Goal: Information Seeking & Learning: Compare options

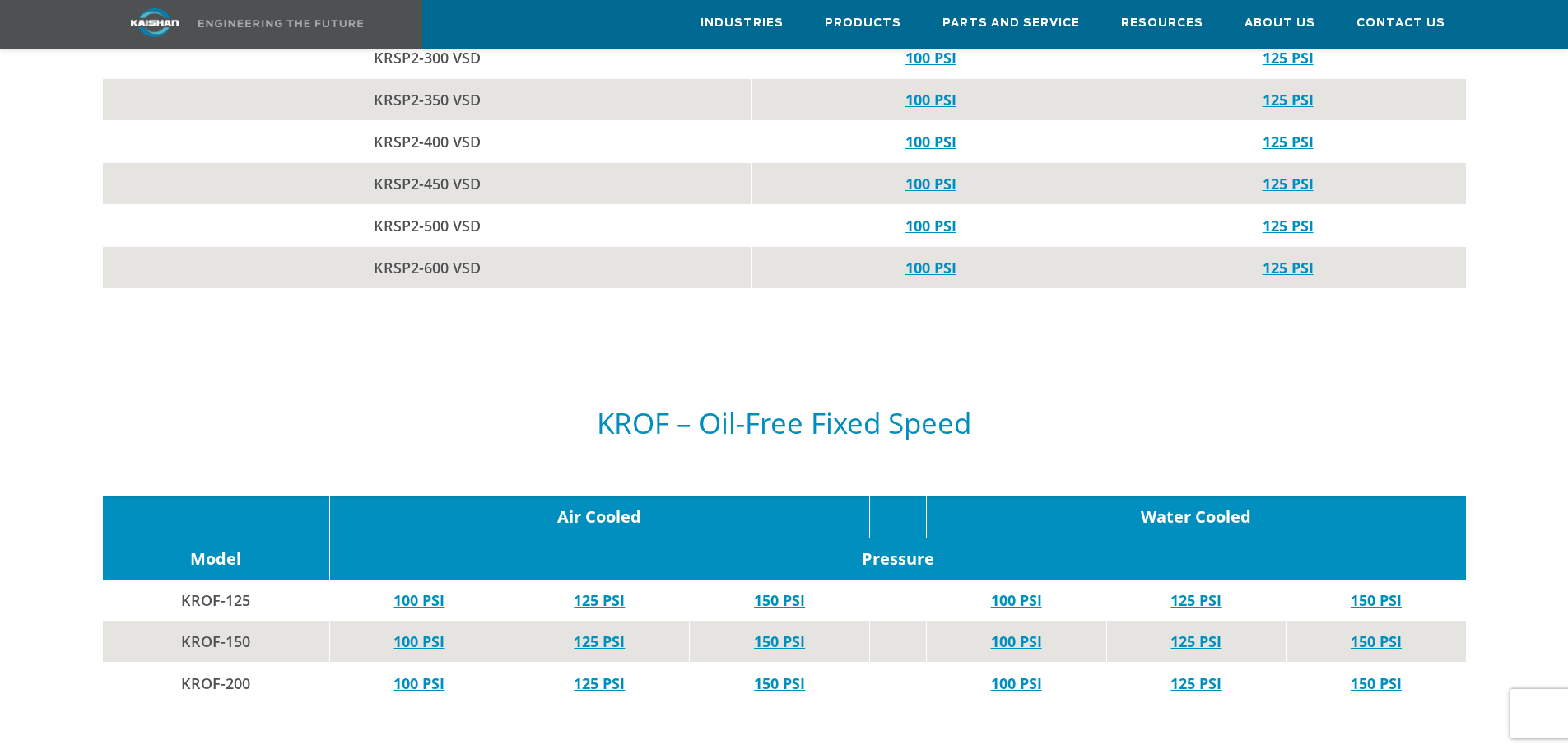
scroll to position [5678, 0]
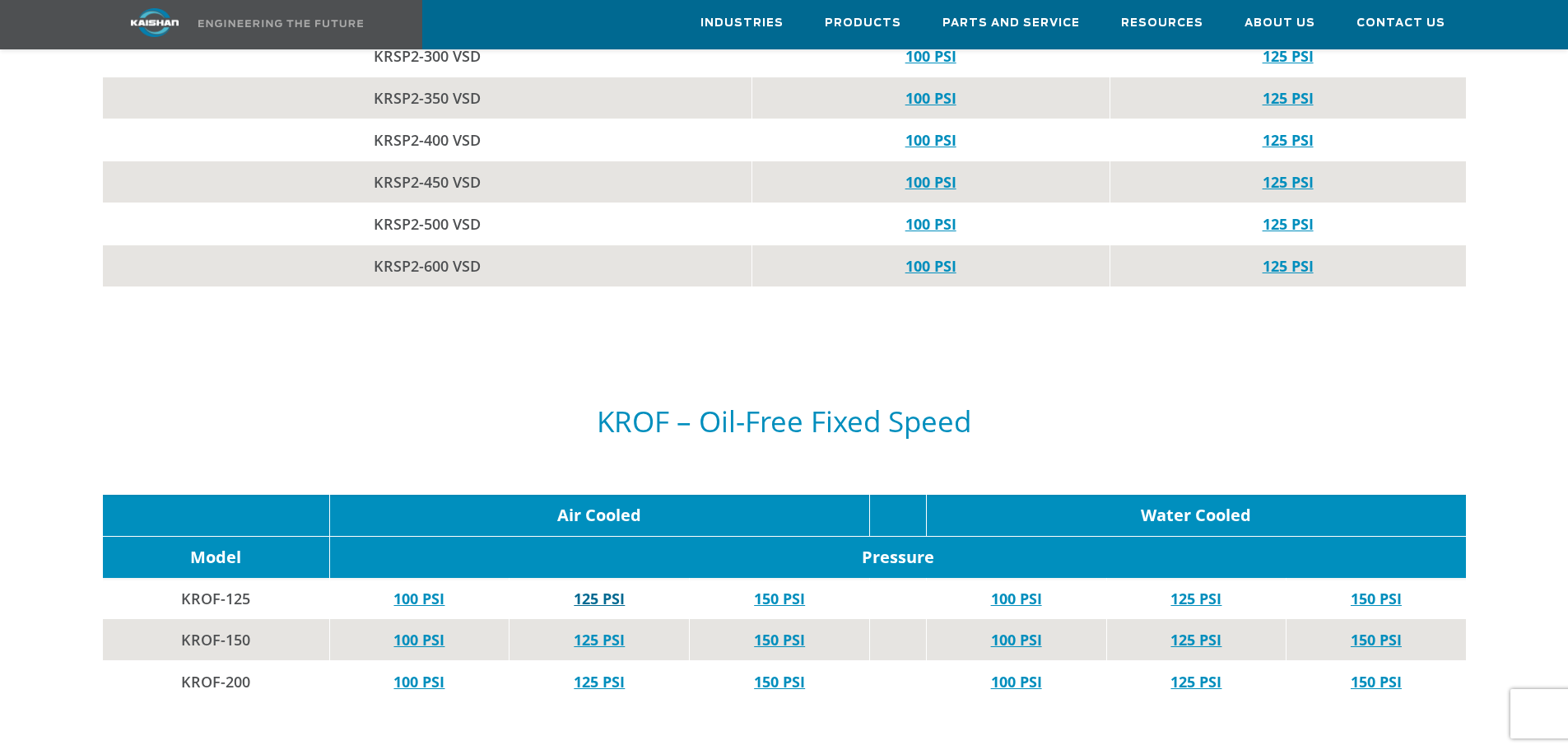
click at [592, 588] on link "125 PSI" at bounding box center [599, 598] width 51 height 20
click at [433, 629] on link "100 PSI" at bounding box center [419, 639] width 51 height 20
click at [614, 629] on link "125 PSI" at bounding box center [599, 639] width 51 height 20
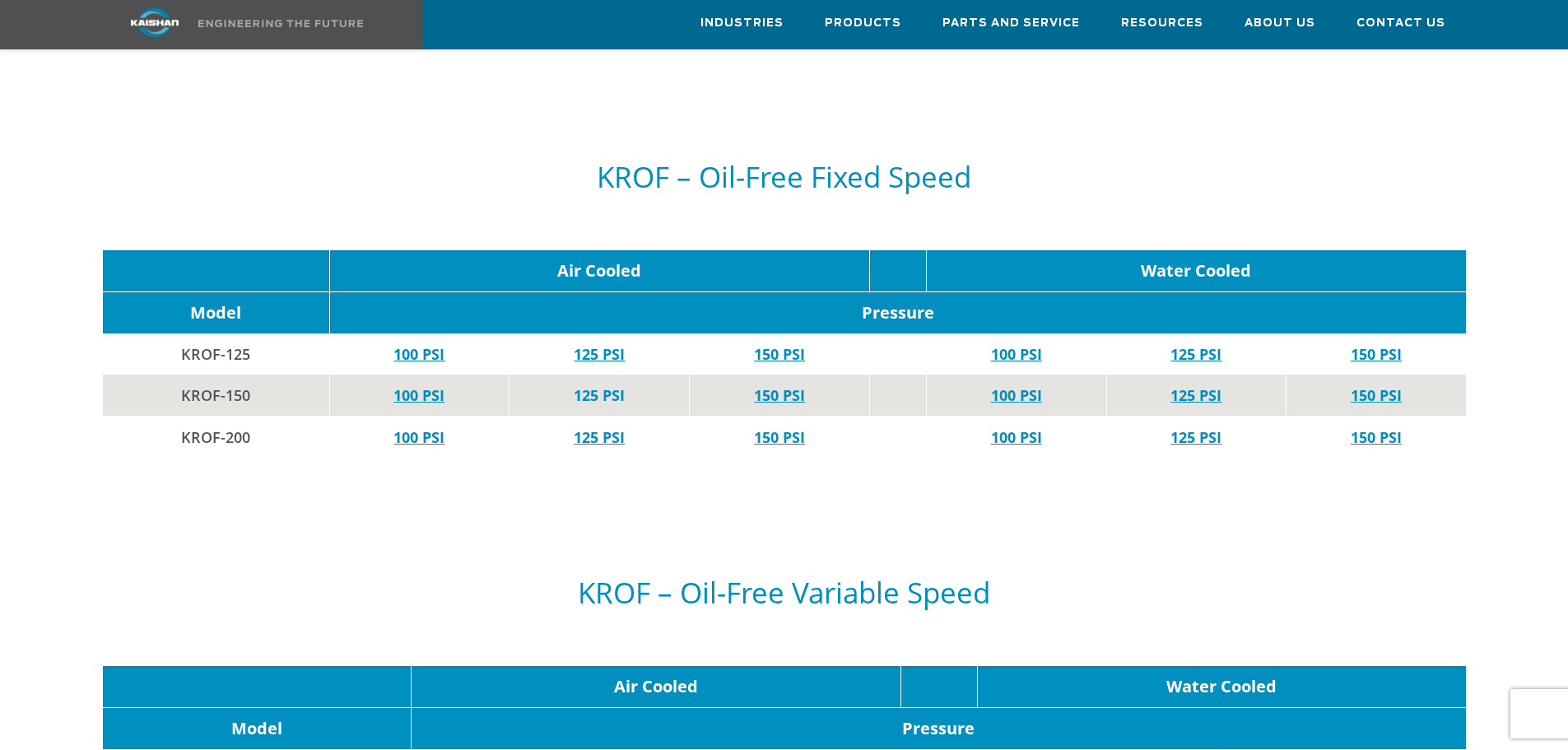
scroll to position [5925, 0]
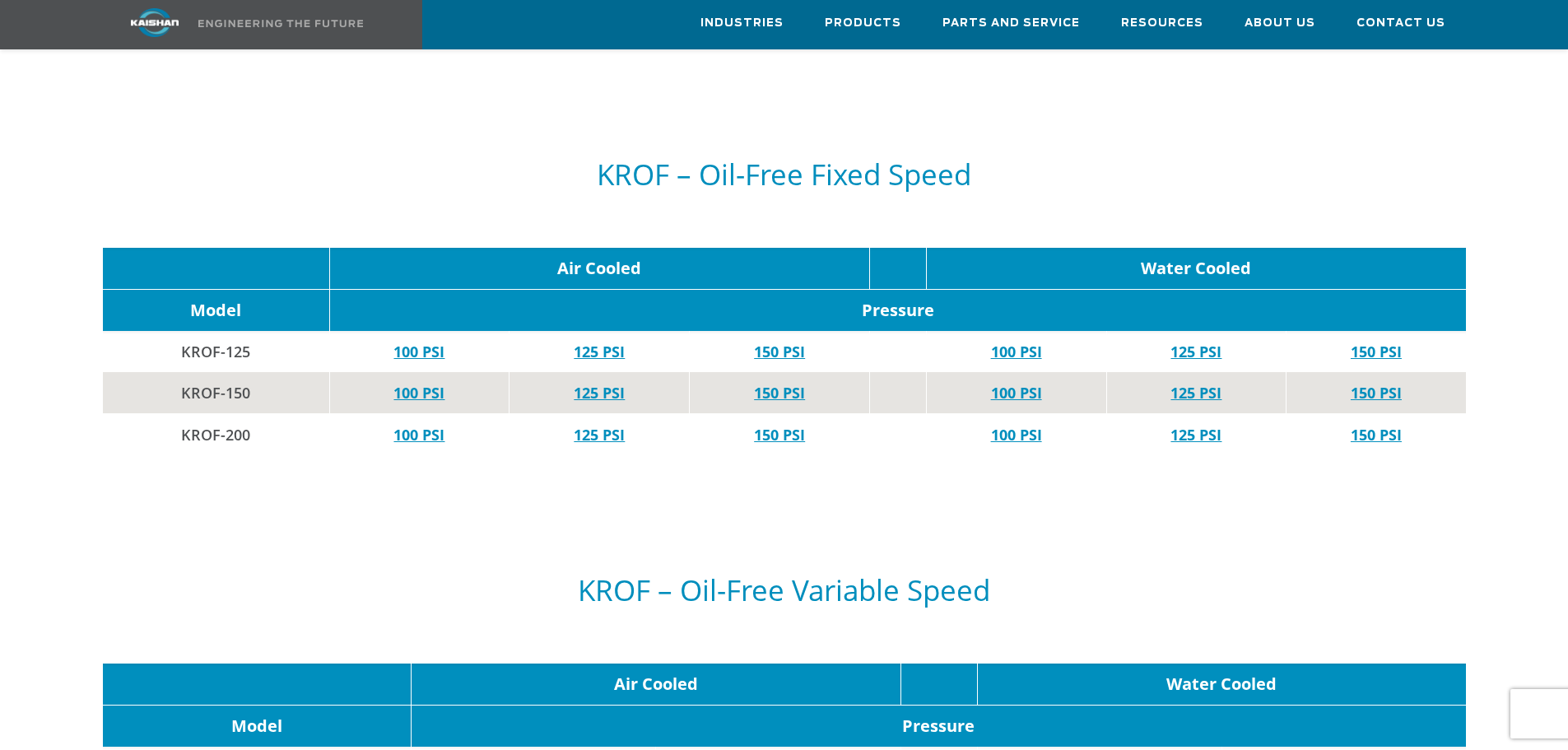
click at [414, 425] on link "100 PSI" at bounding box center [419, 434] width 51 height 20
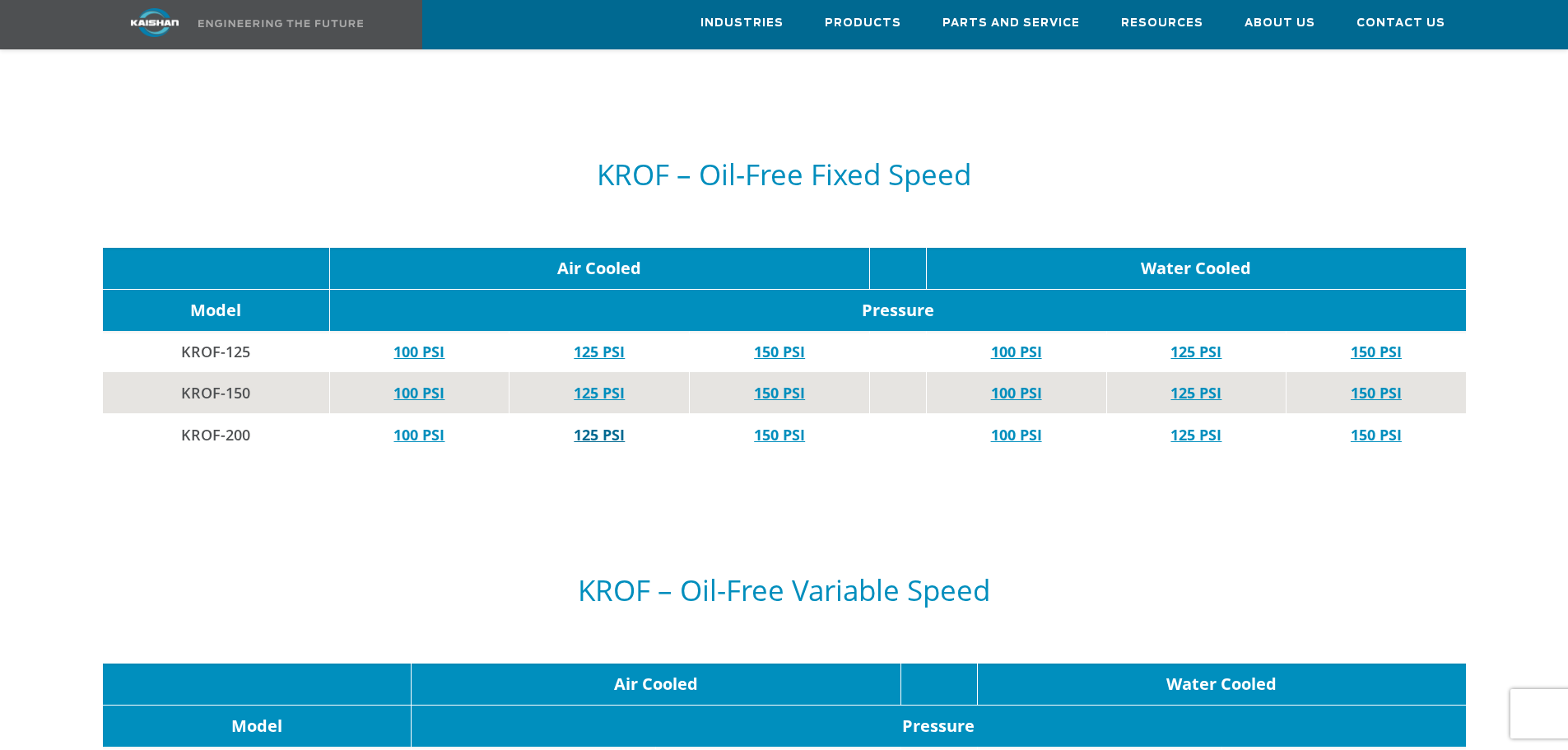
click at [575, 425] on link "125 PSI" at bounding box center [599, 434] width 51 height 20
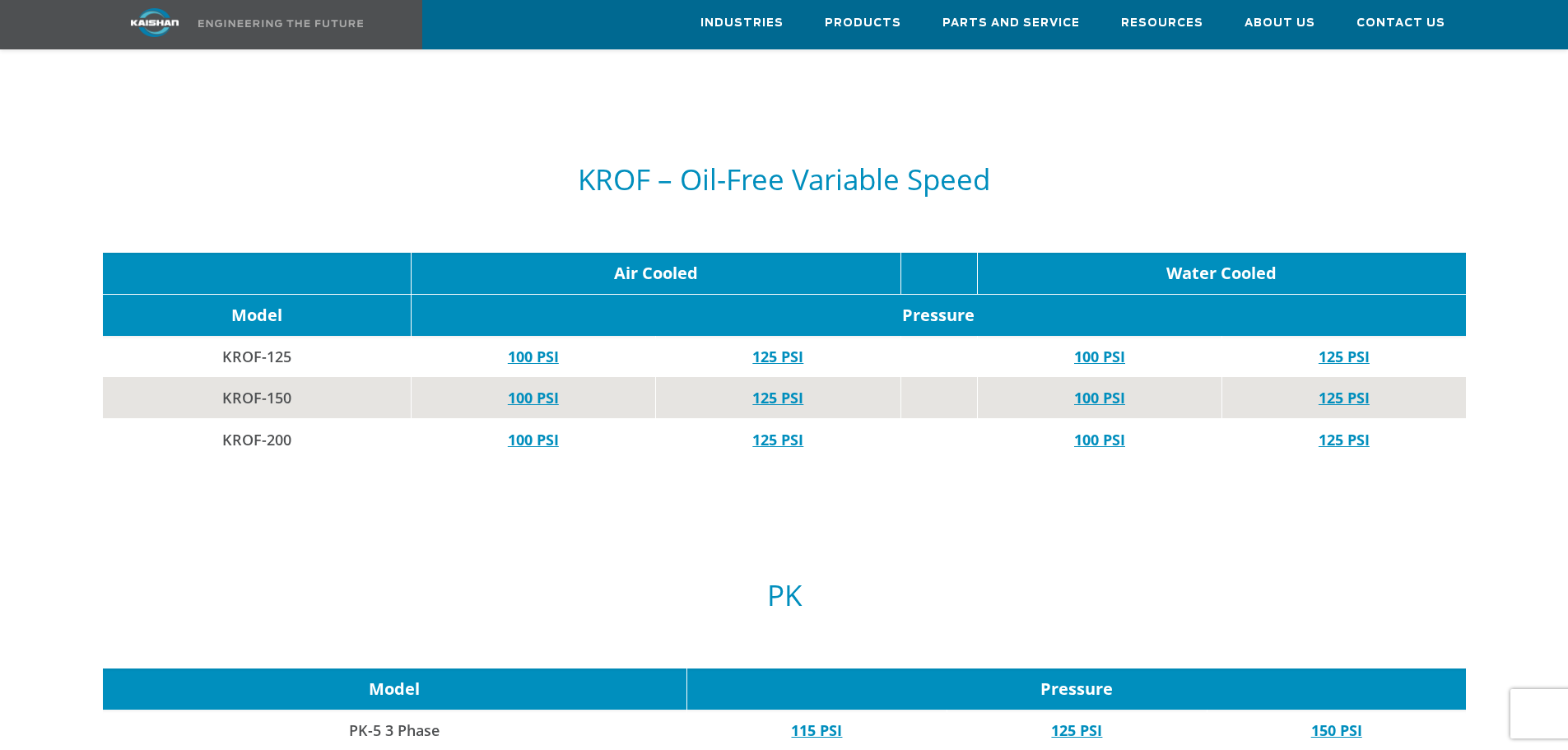
scroll to position [6337, 0]
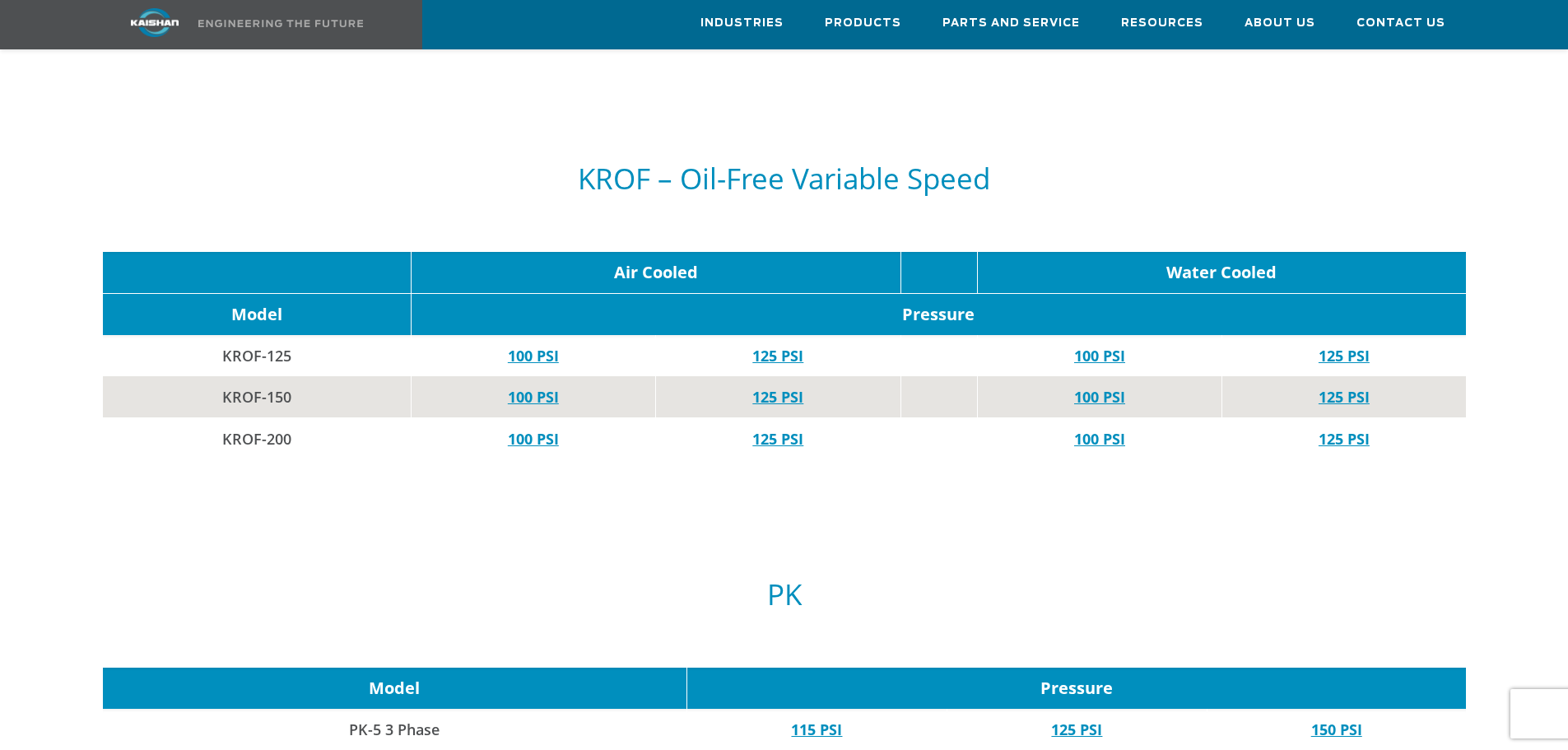
click at [537, 346] on link "100 PSI" at bounding box center [533, 356] width 51 height 20
click at [784, 346] on link "125 PSI" at bounding box center [778, 356] width 51 height 20
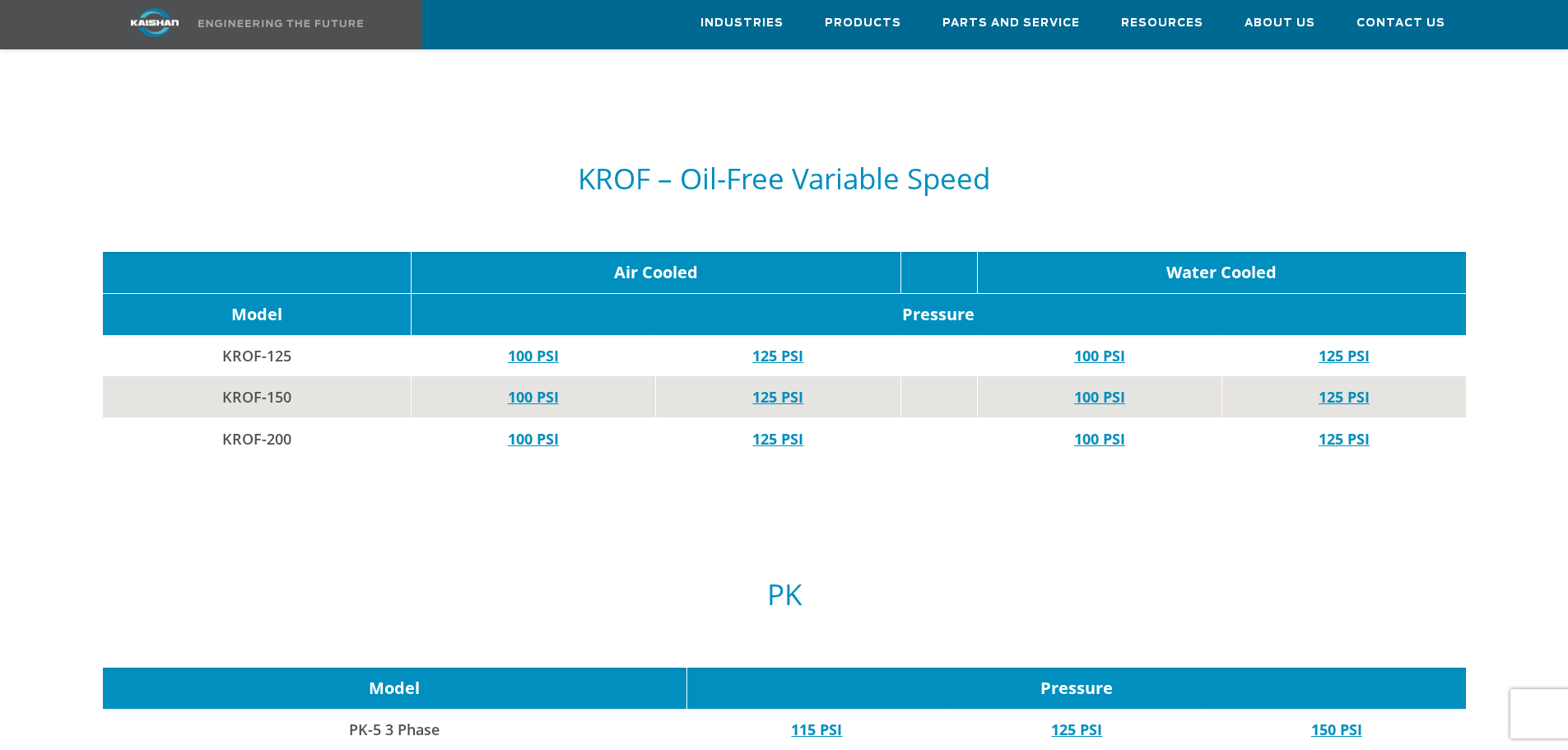
click at [527, 387] on link "100 PSI" at bounding box center [533, 397] width 51 height 20
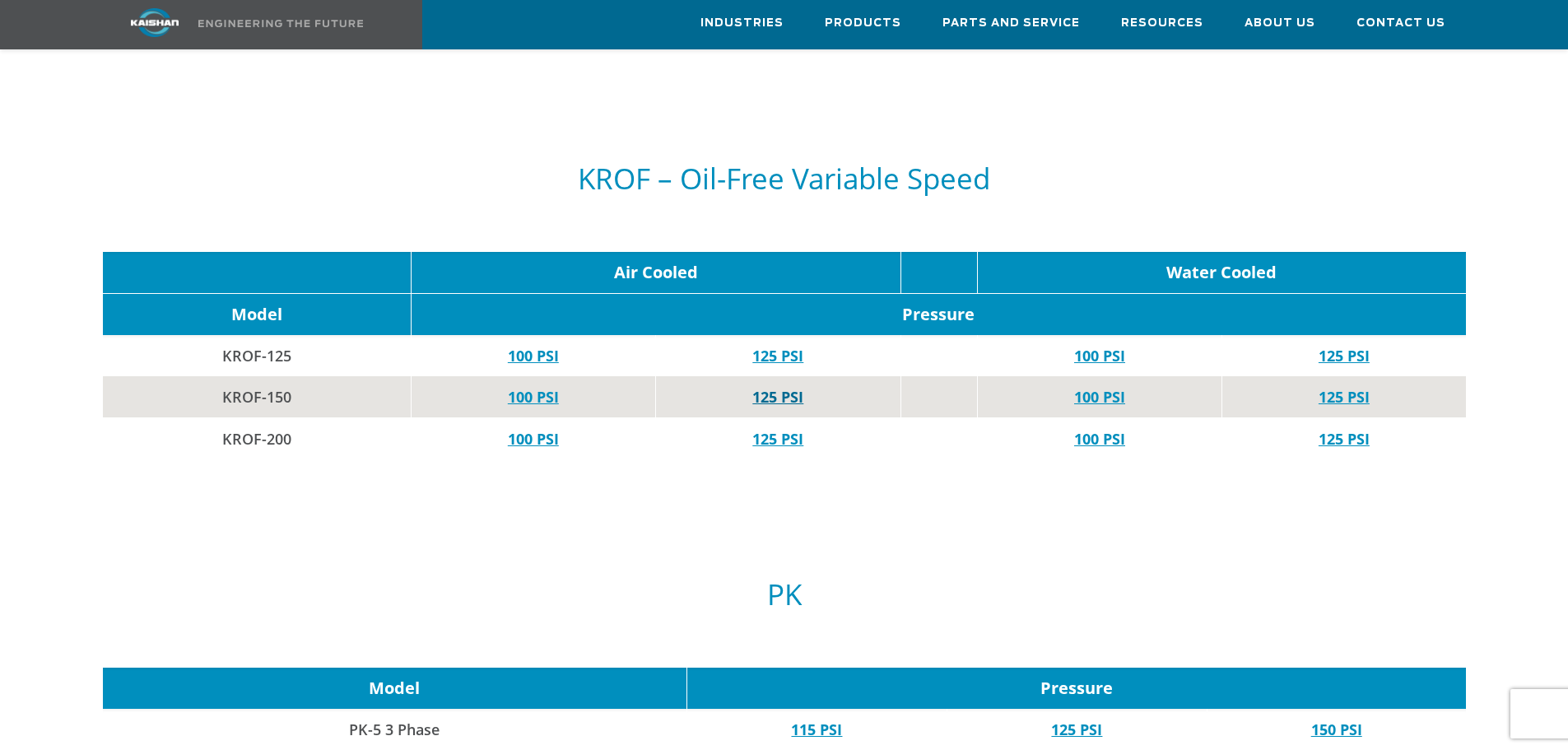
click at [752, 387] on link "125 PSI" at bounding box center [778, 397] width 51 height 20
click at [546, 428] on link "100 PSI" at bounding box center [533, 438] width 51 height 20
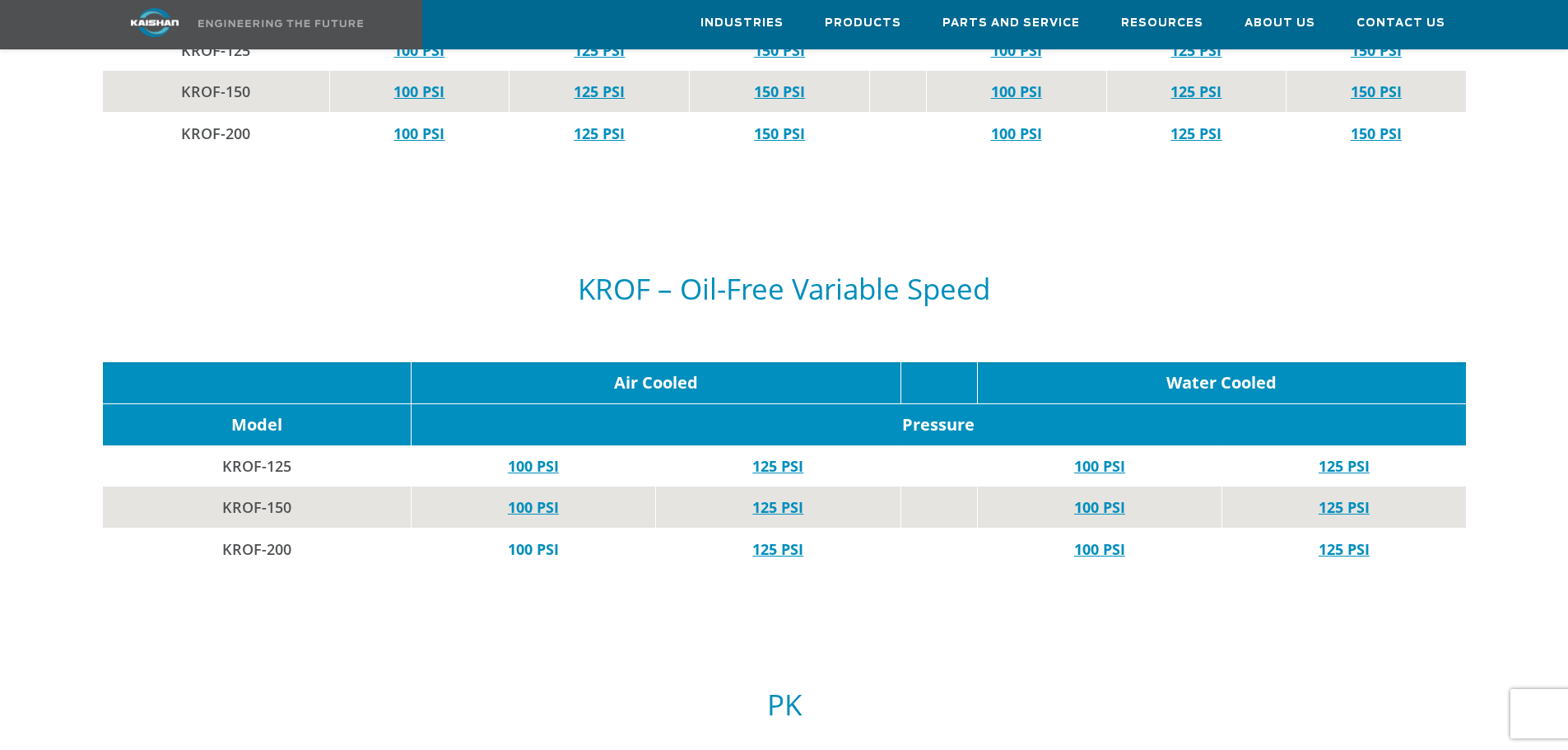
scroll to position [6255, 0]
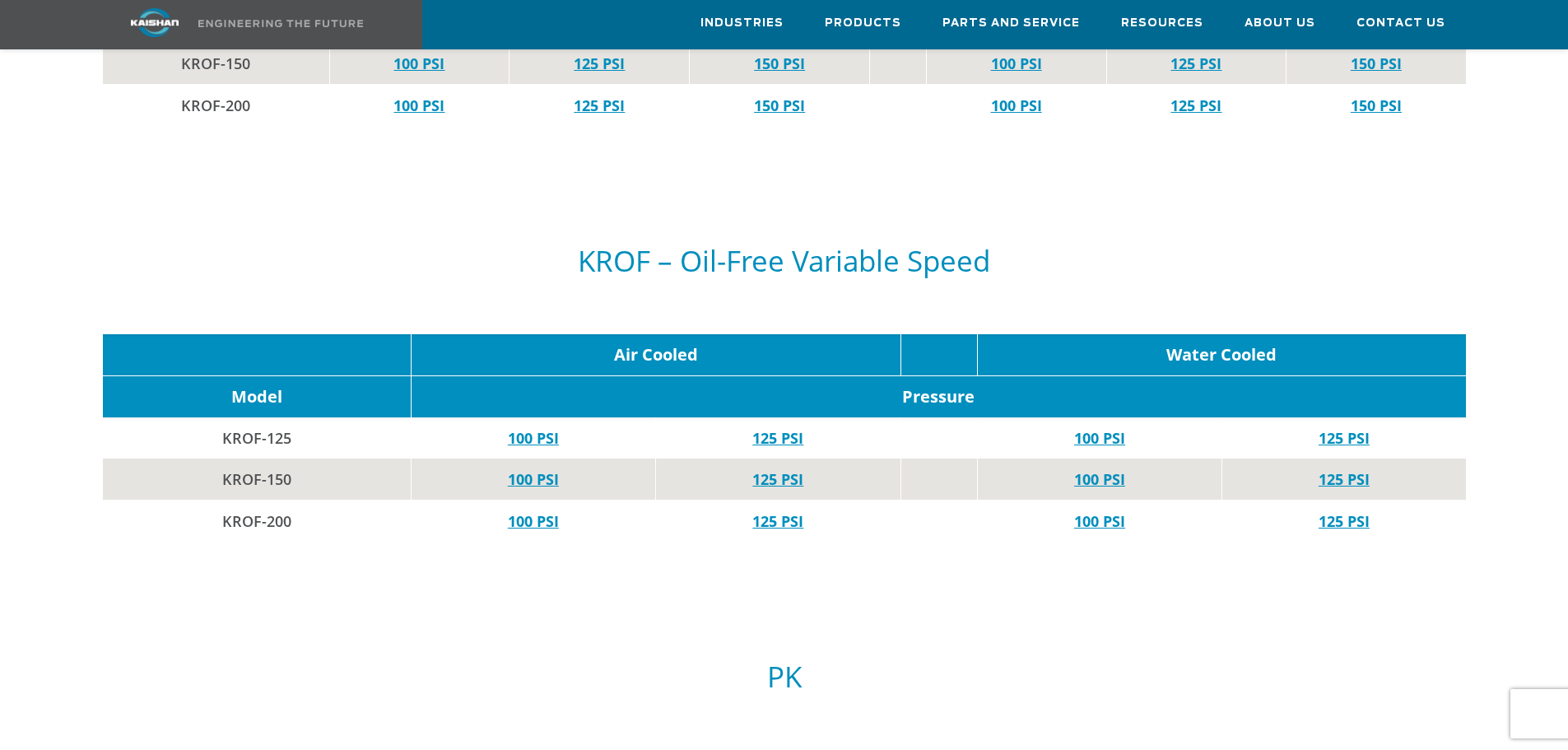
click at [786, 511] on link "125 PSI" at bounding box center [778, 521] width 51 height 20
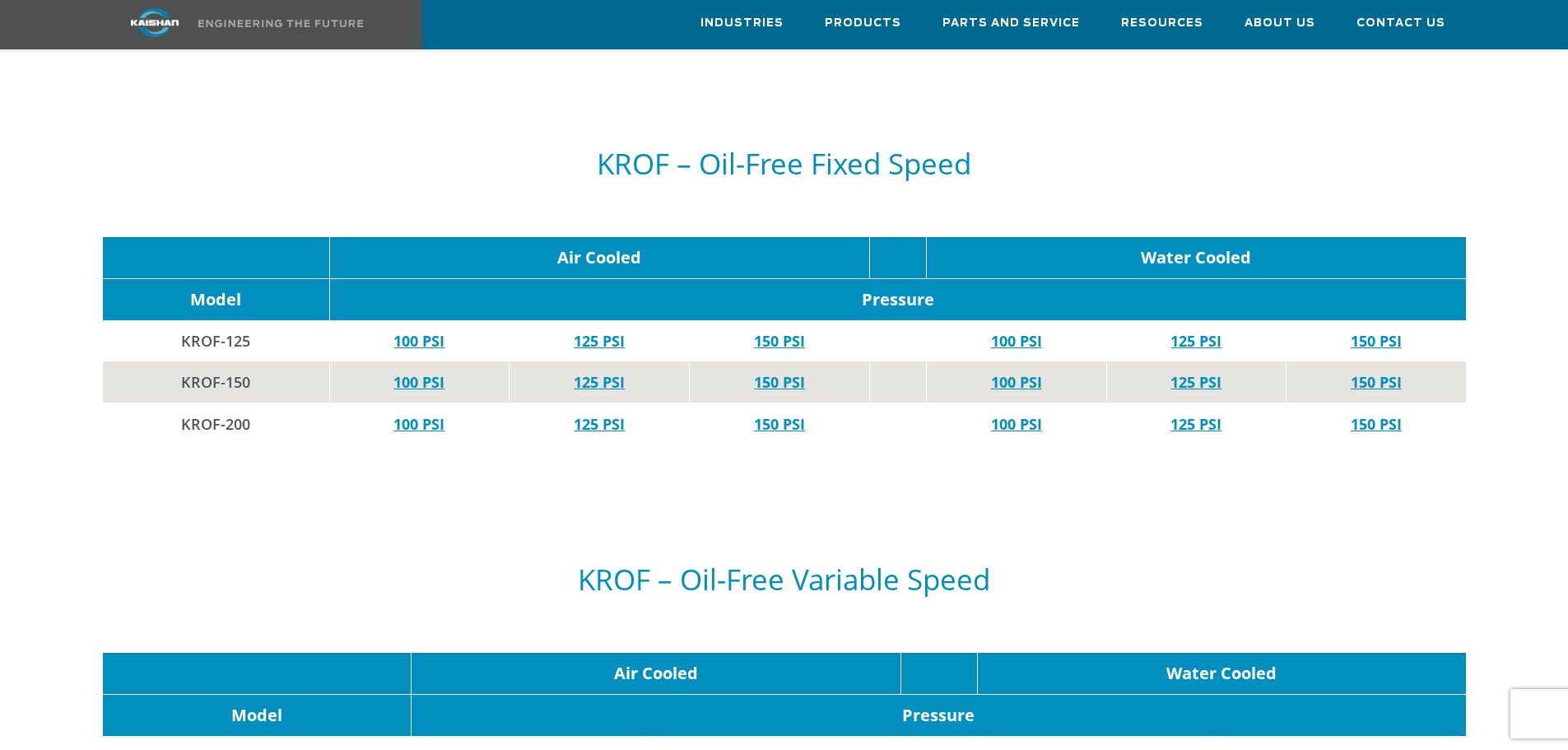
scroll to position [5925, 0]
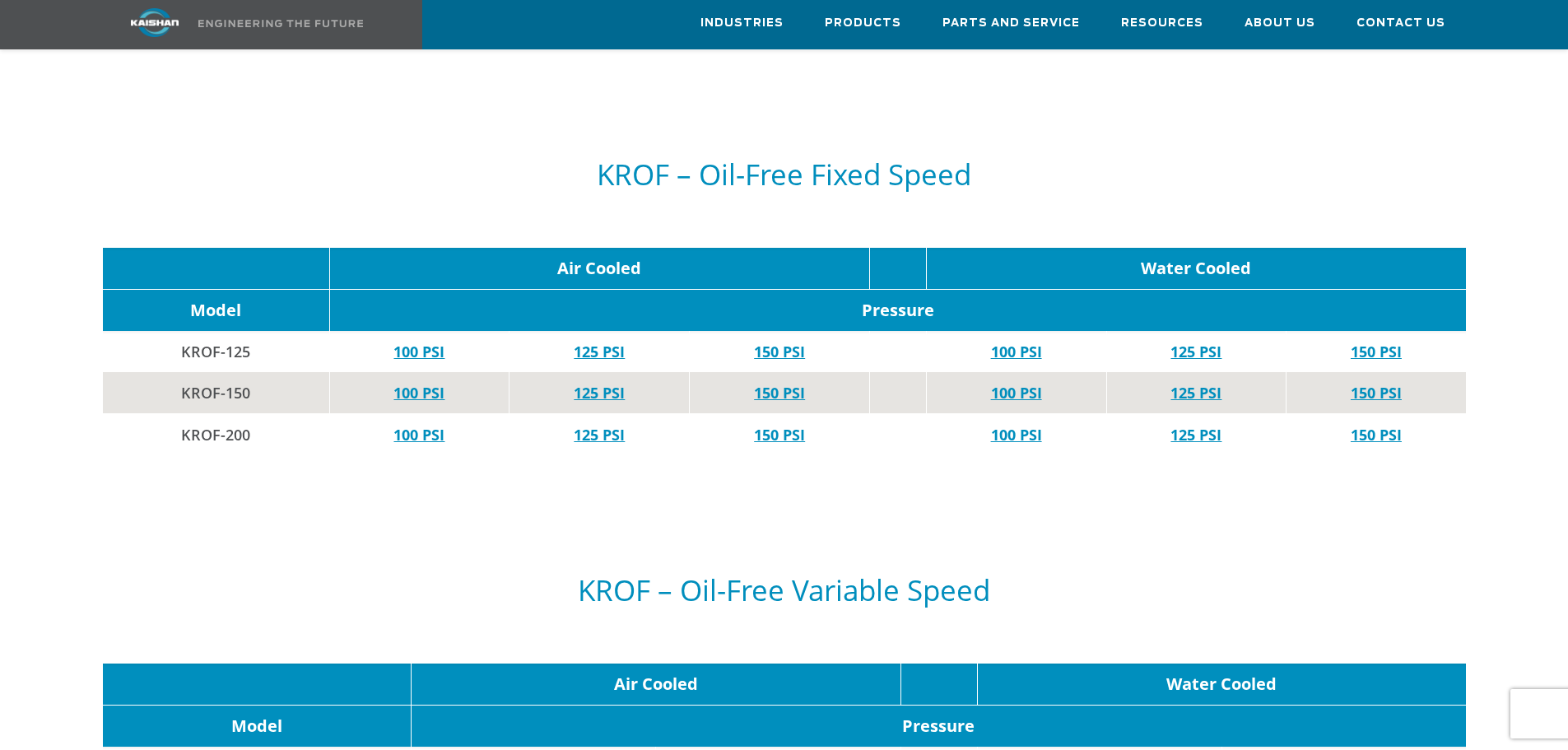
click at [1018, 341] on link "100 PSI" at bounding box center [1017, 351] width 51 height 20
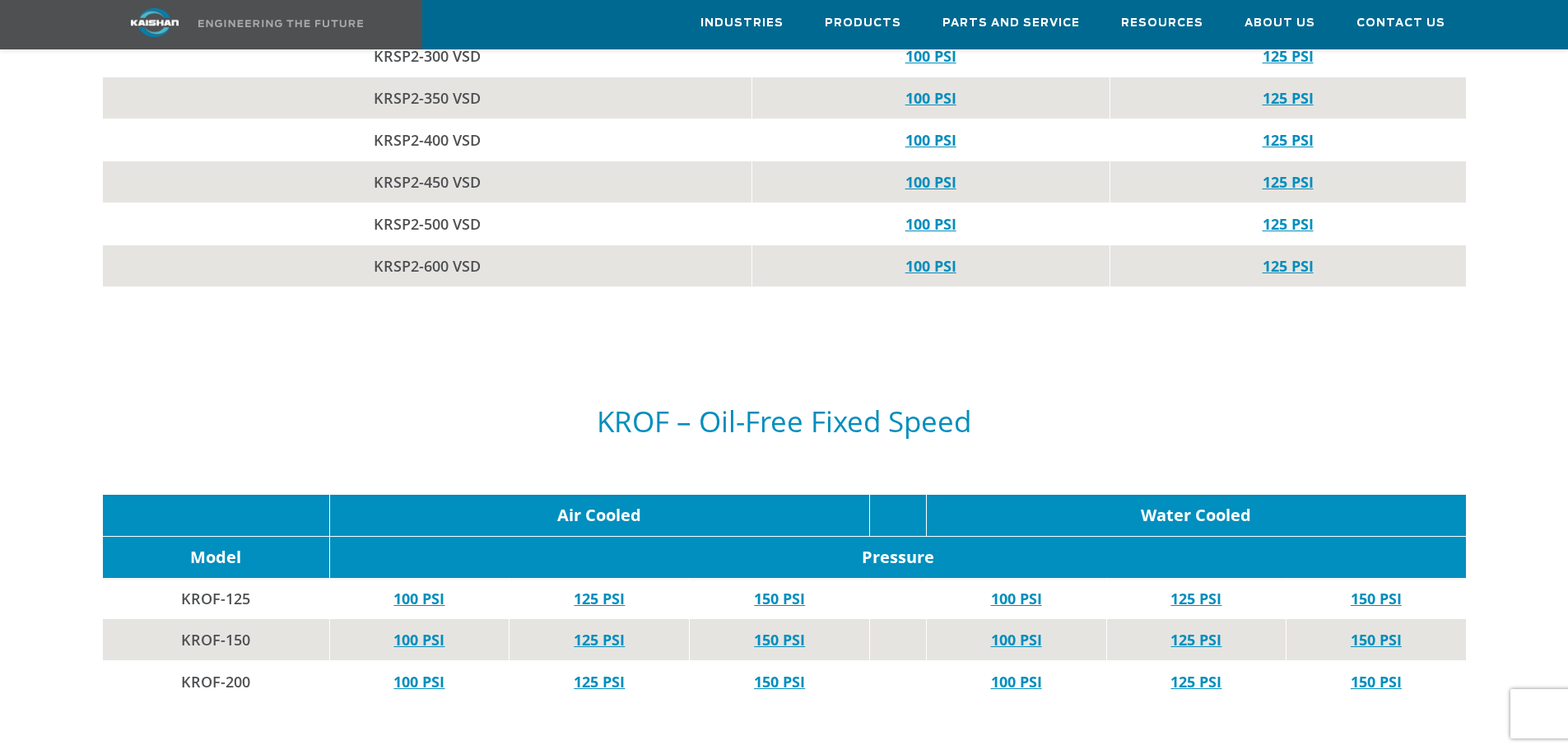
scroll to position [5761, 0]
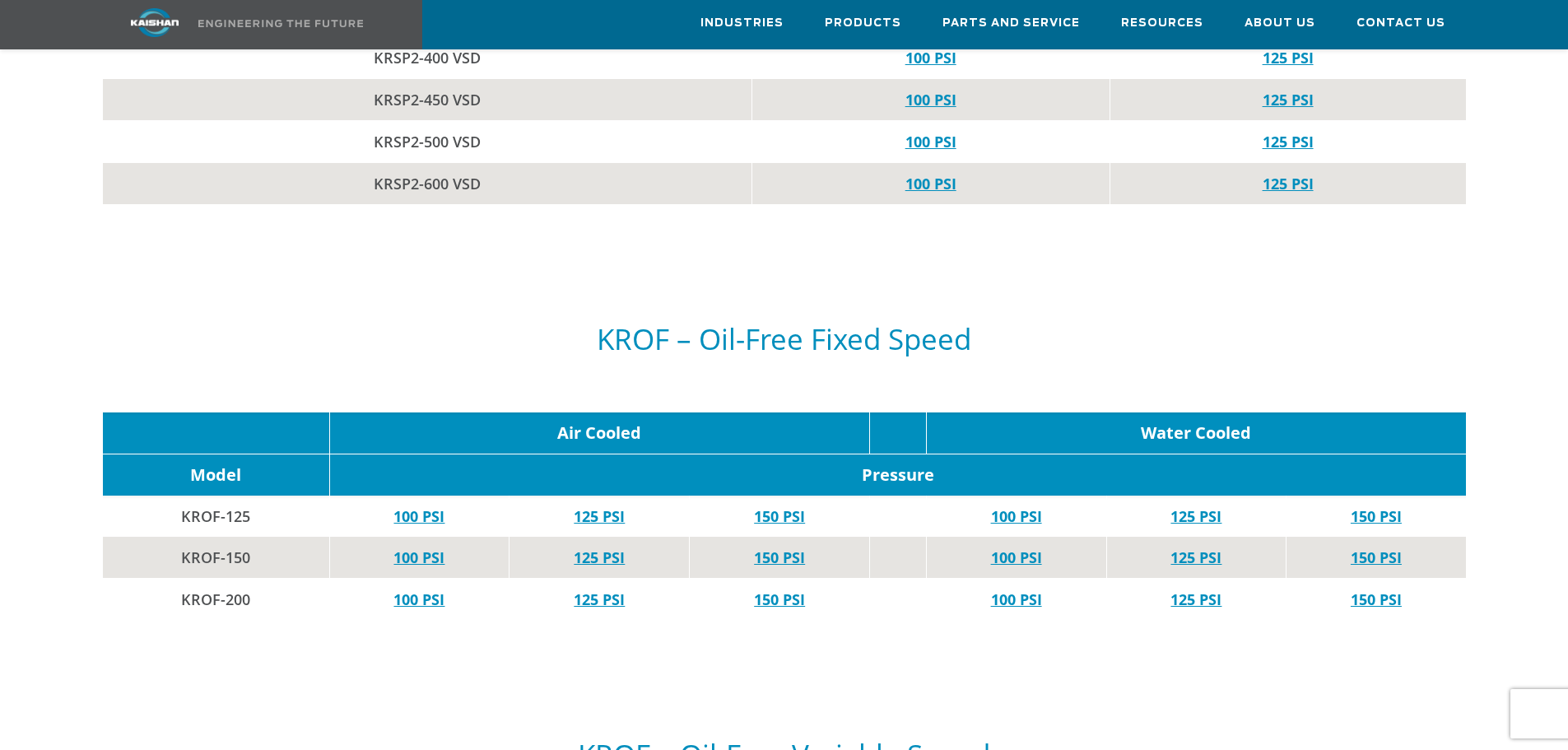
click at [1203, 495] on td "125 PSI" at bounding box center [1196, 516] width 180 height 41
click at [1195, 506] on link "125 PSI" at bounding box center [1196, 516] width 51 height 20
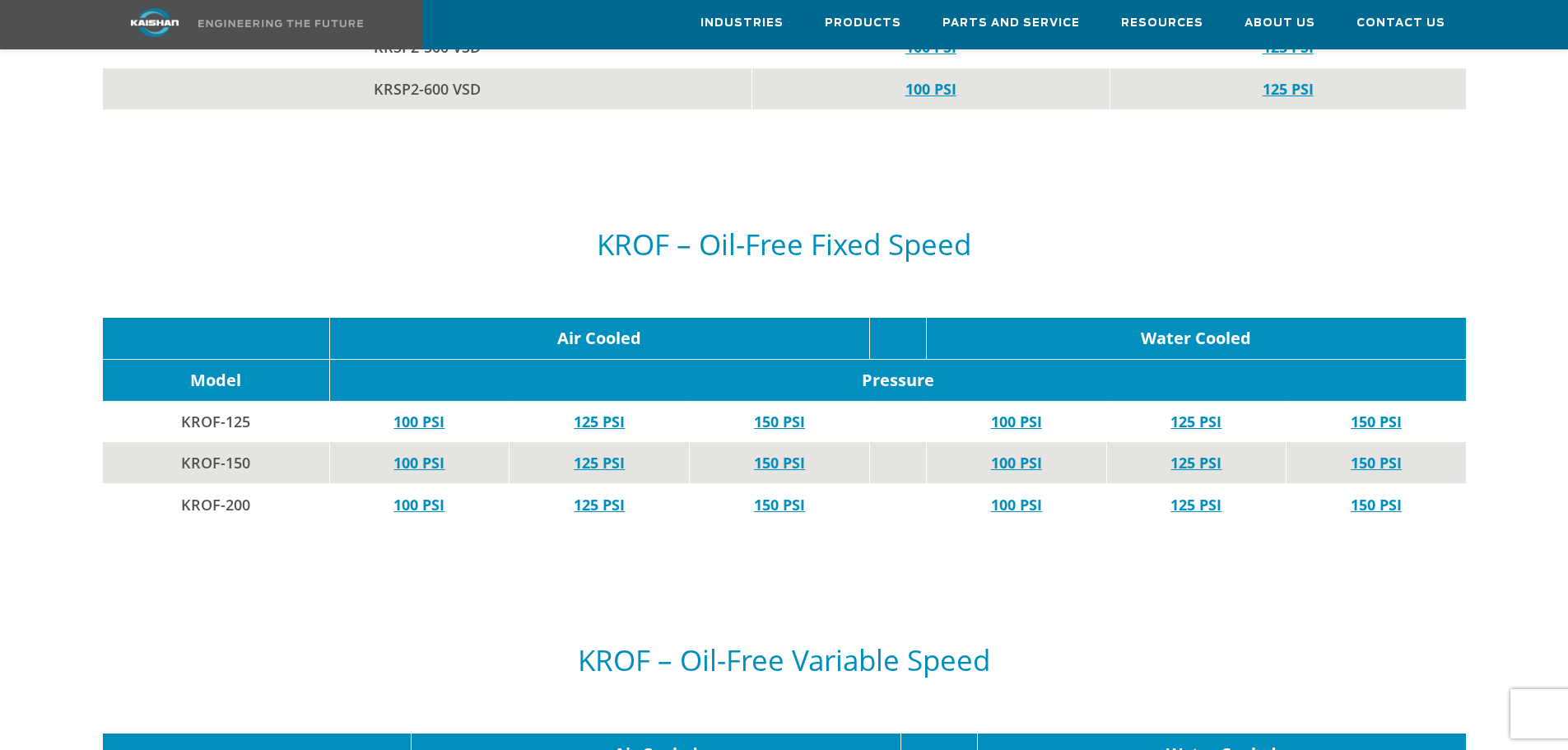
scroll to position [5925, 0]
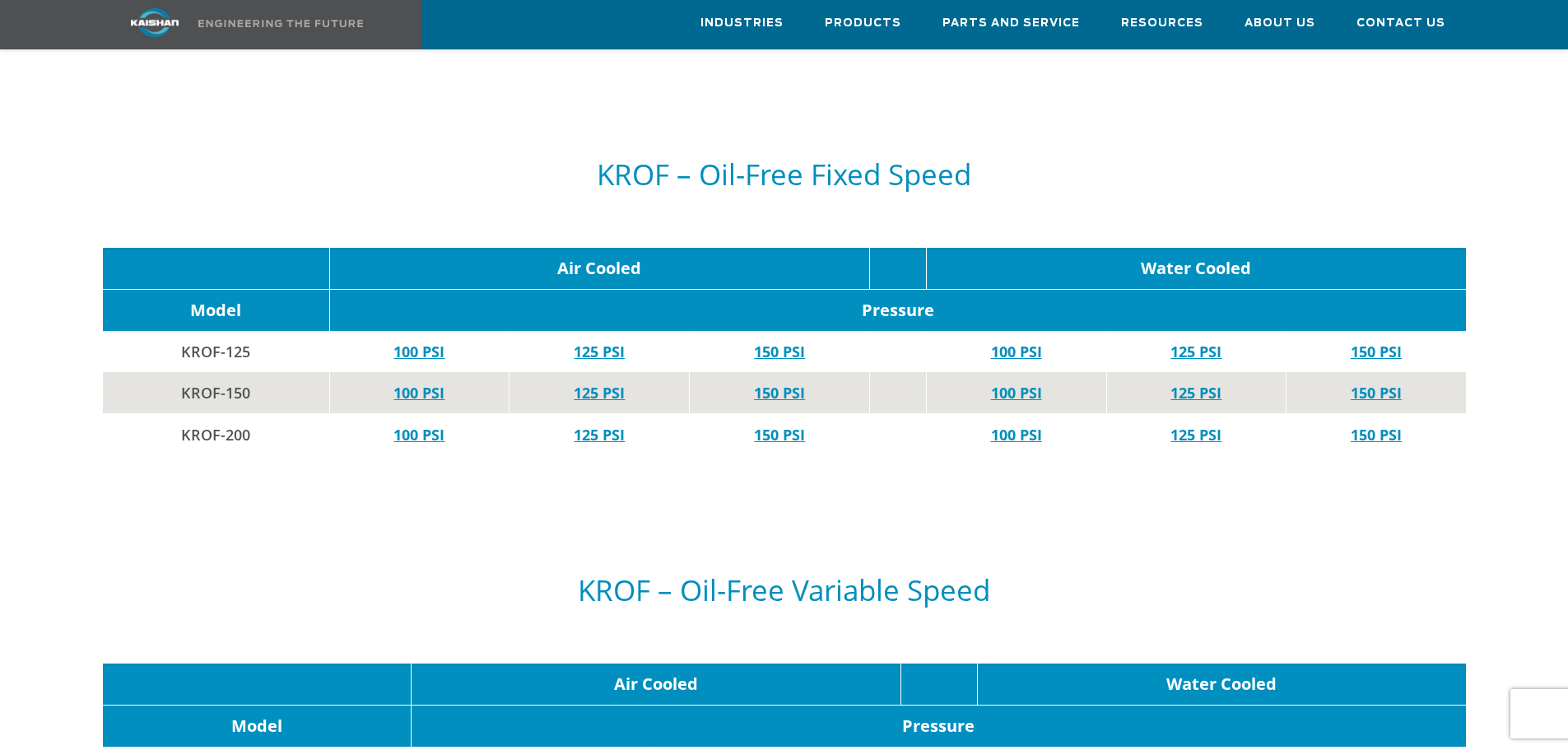
click at [1020, 382] on link "100 PSI" at bounding box center [1017, 392] width 51 height 20
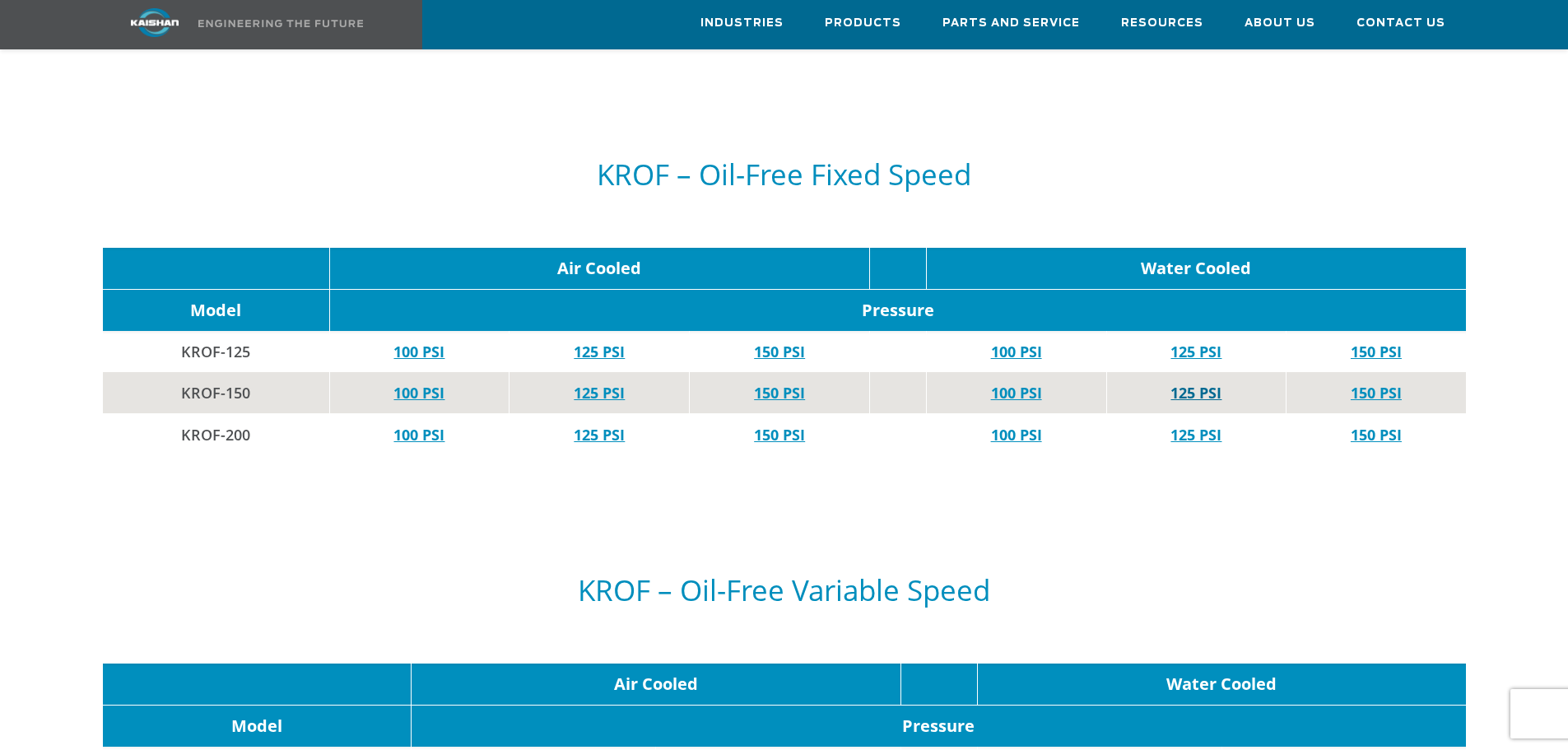
click at [1193, 382] on link "125 PSI" at bounding box center [1196, 392] width 51 height 20
click at [1038, 425] on link "100 PSI" at bounding box center [1017, 434] width 51 height 20
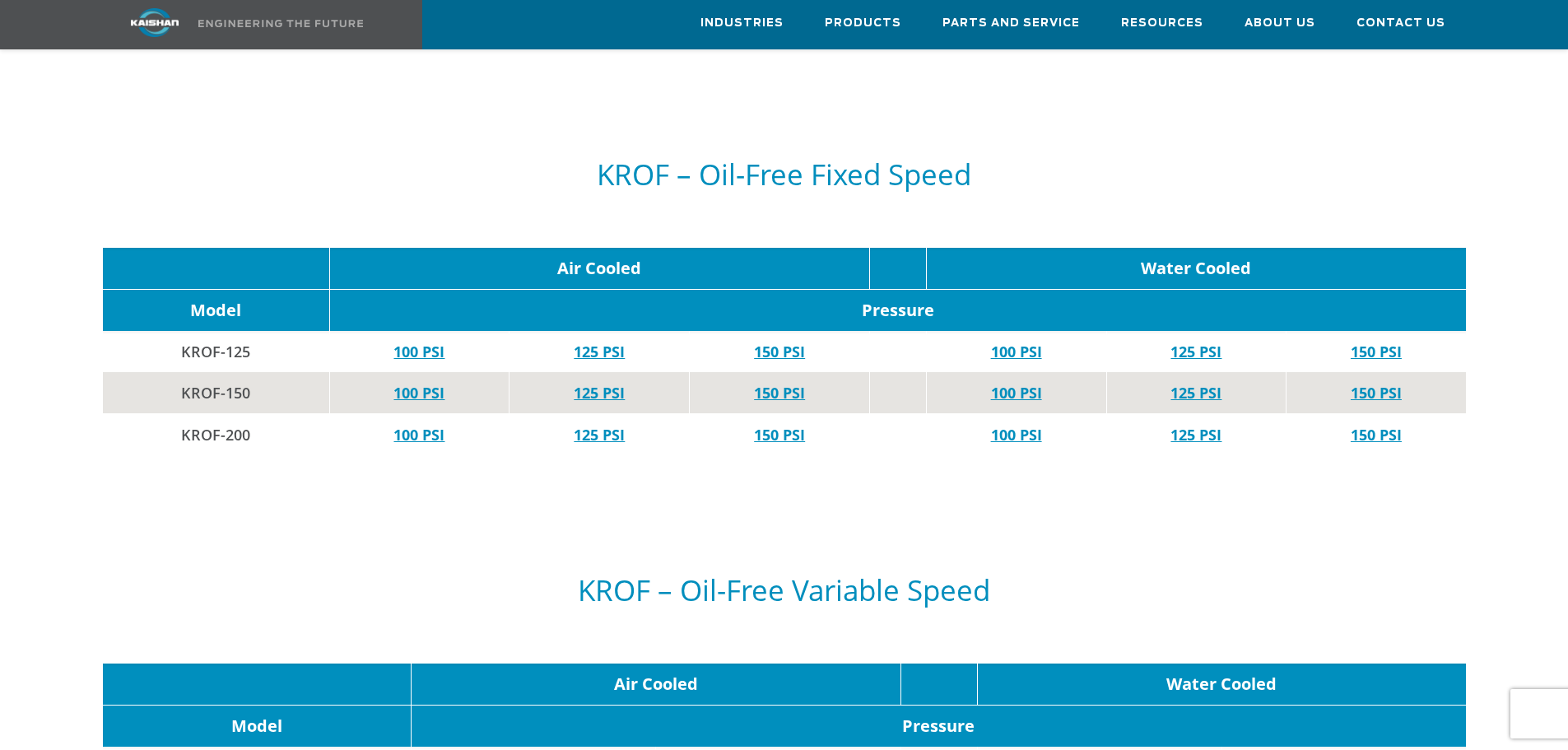
click at [1177, 425] on link "125 PSI" at bounding box center [1196, 434] width 51 height 20
drag, startPoint x: 1524, startPoint y: 82, endPoint x: 1515, endPoint y: 108, distance: 27.5
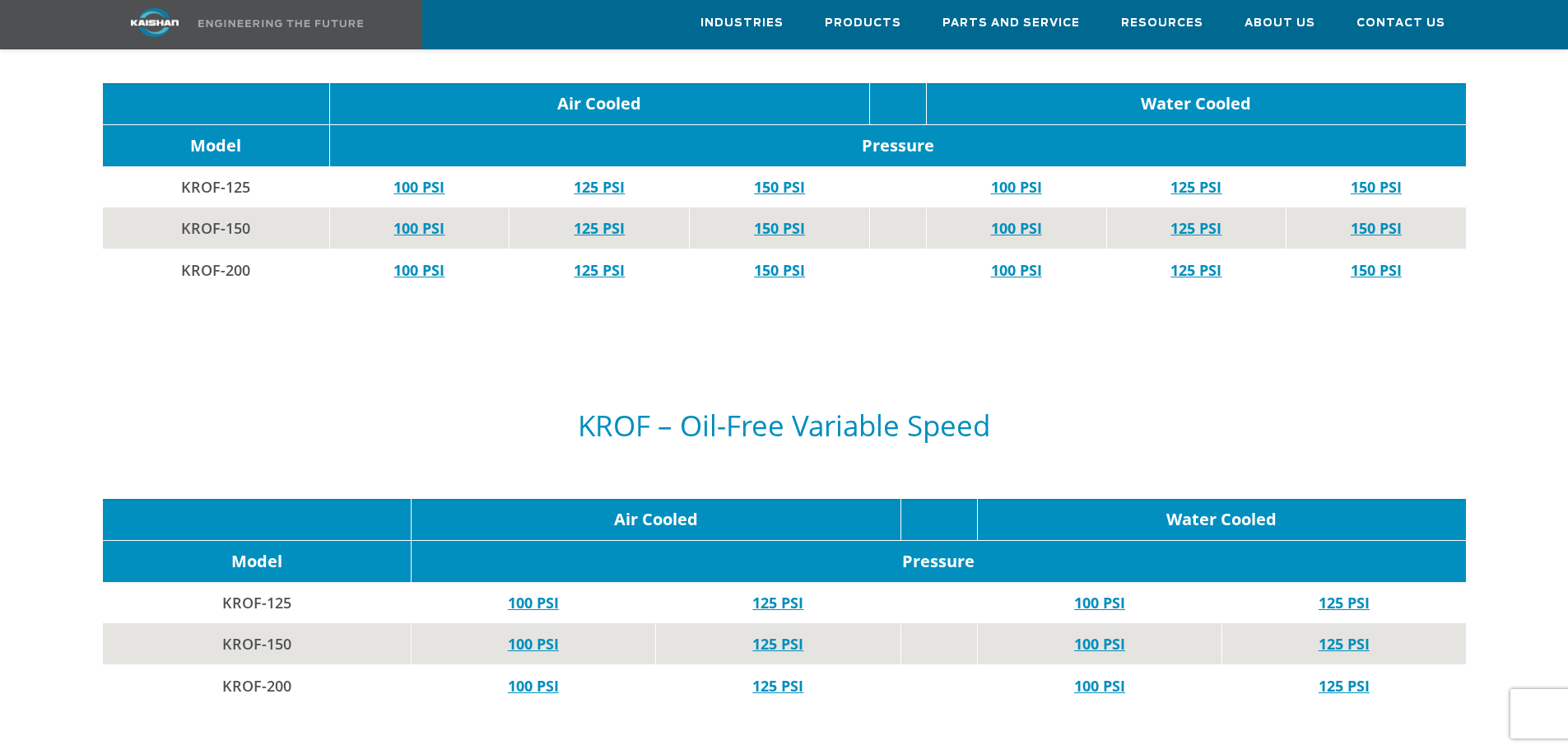
scroll to position [6255, 0]
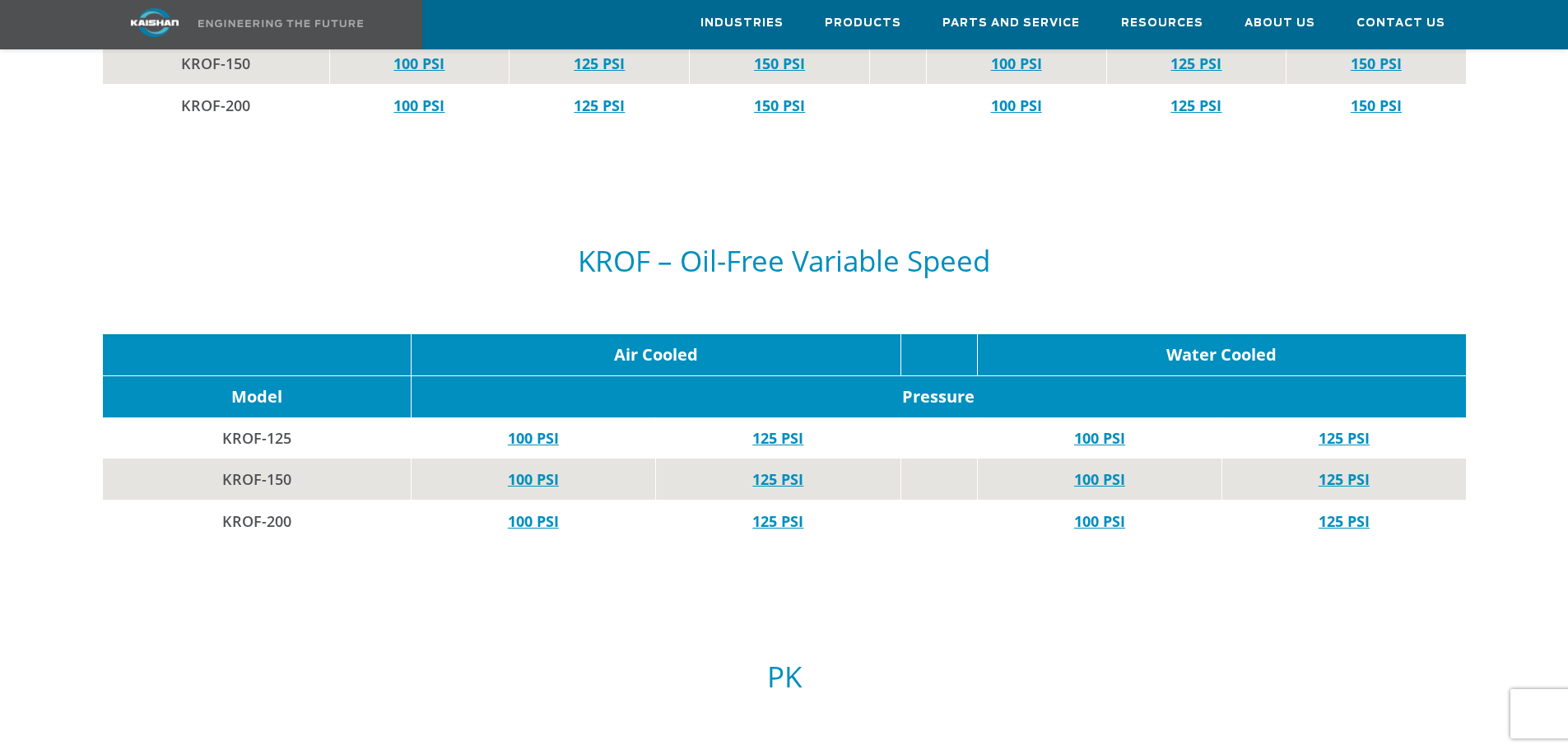
click at [1113, 427] on link "100 PSI" at bounding box center [1099, 437] width 51 height 20
click at [1343, 427] on link "125 PSI" at bounding box center [1344, 437] width 51 height 20
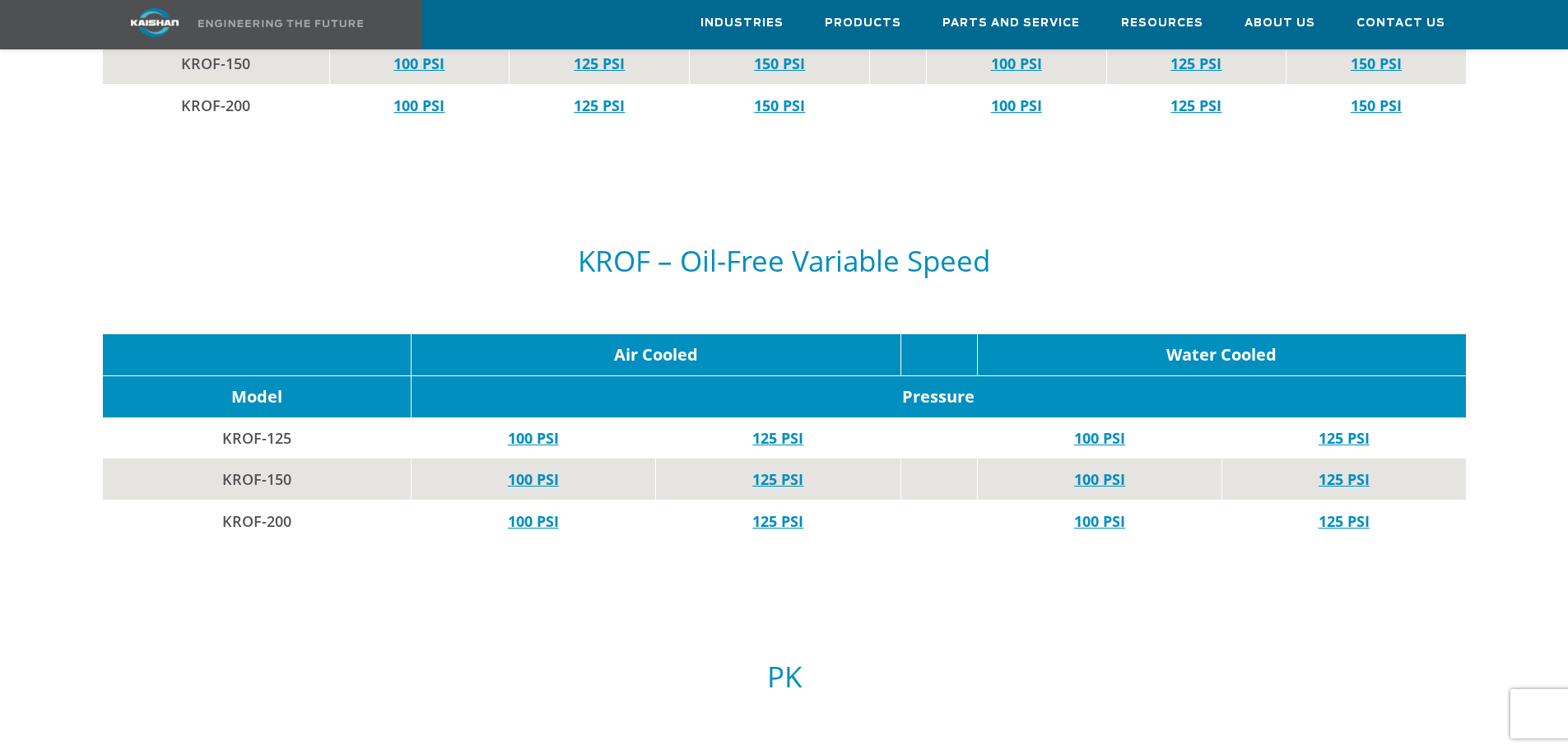
click at [1121, 469] on link "100 PSI" at bounding box center [1099, 478] width 51 height 20
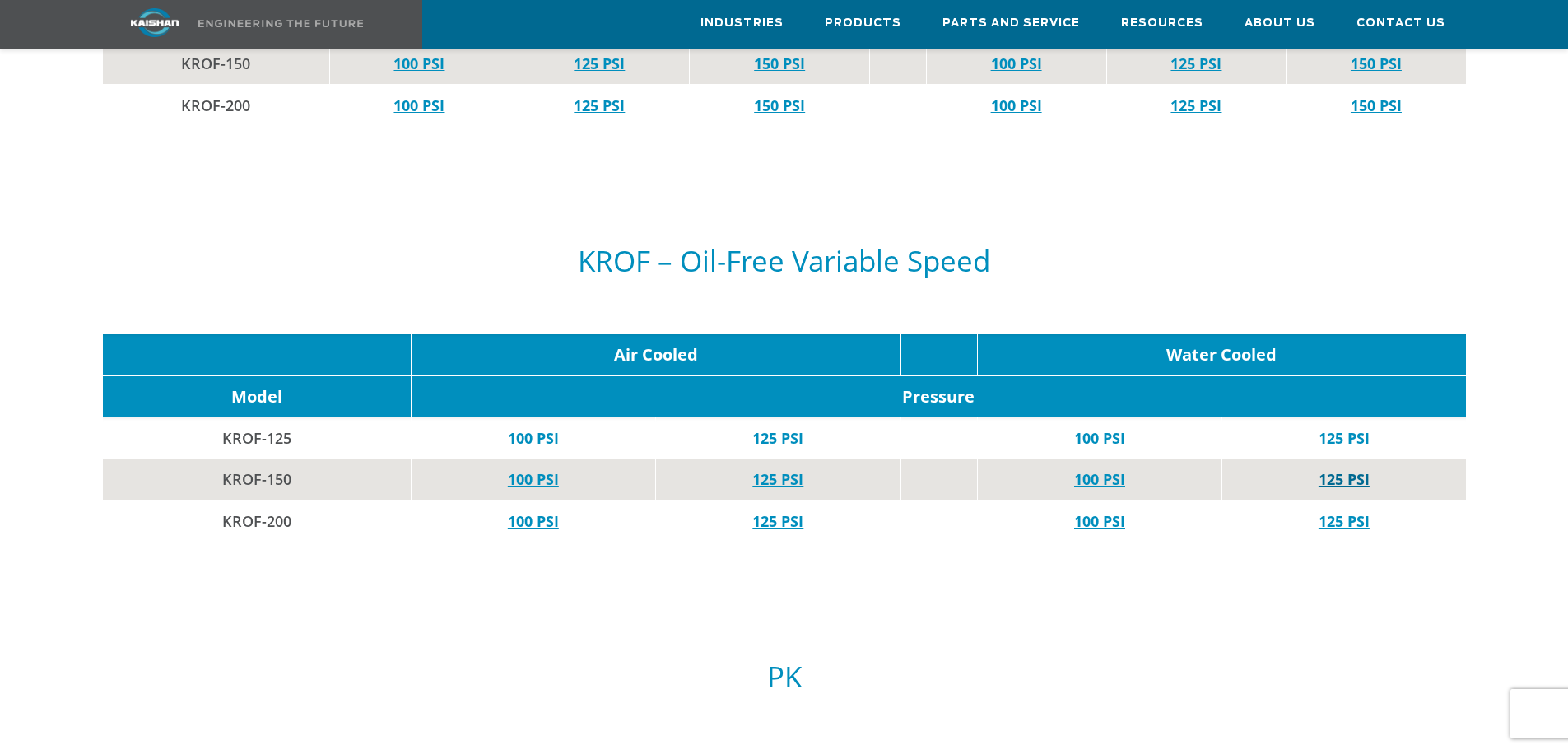
click at [1350, 469] on link "125 PSI" at bounding box center [1344, 478] width 51 height 20
click at [1126, 500] on td "100 PSI" at bounding box center [1099, 521] width 245 height 42
click at [1120, 511] on link "100 PSI" at bounding box center [1099, 521] width 51 height 20
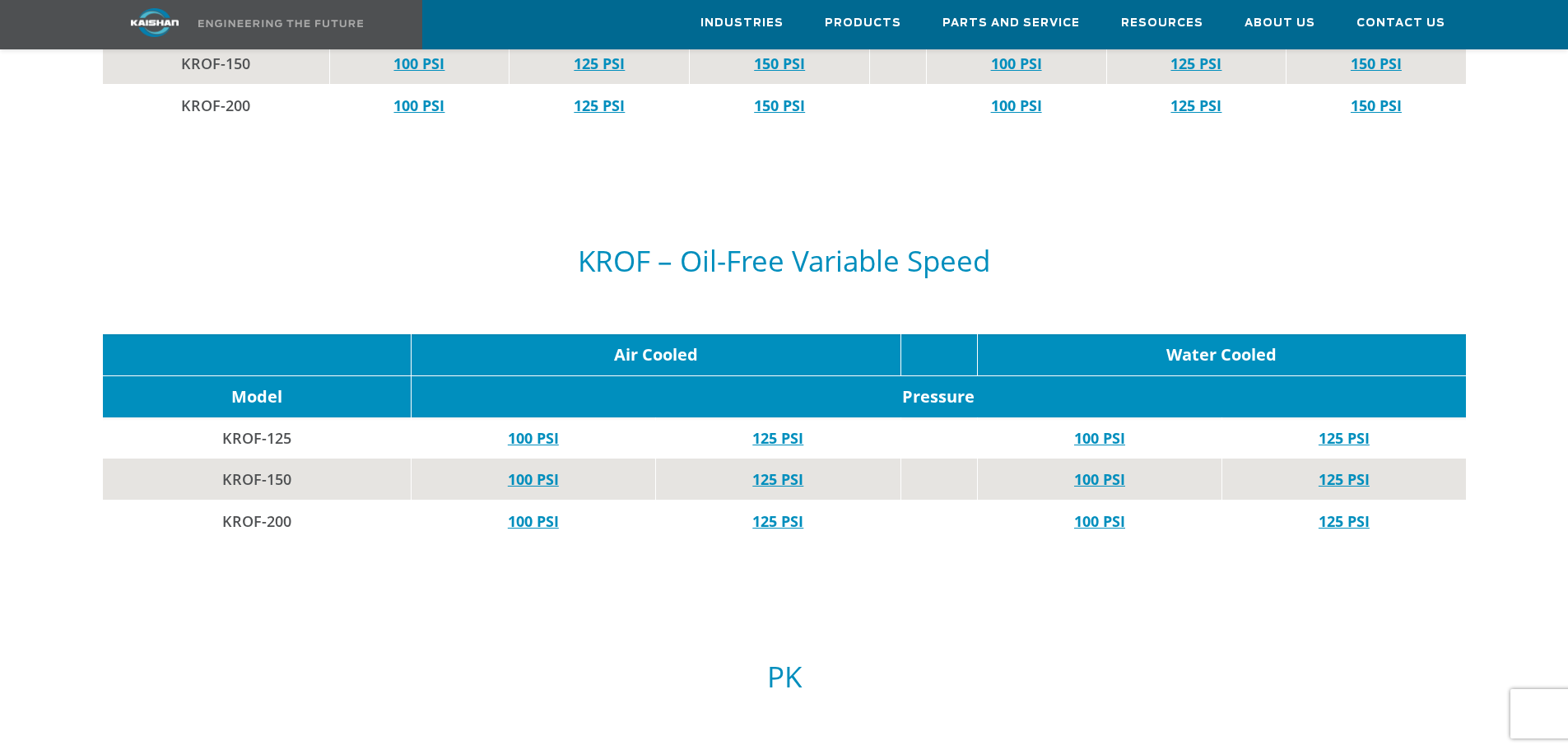
click at [1351, 511] on link "125 PSI" at bounding box center [1344, 521] width 51 height 20
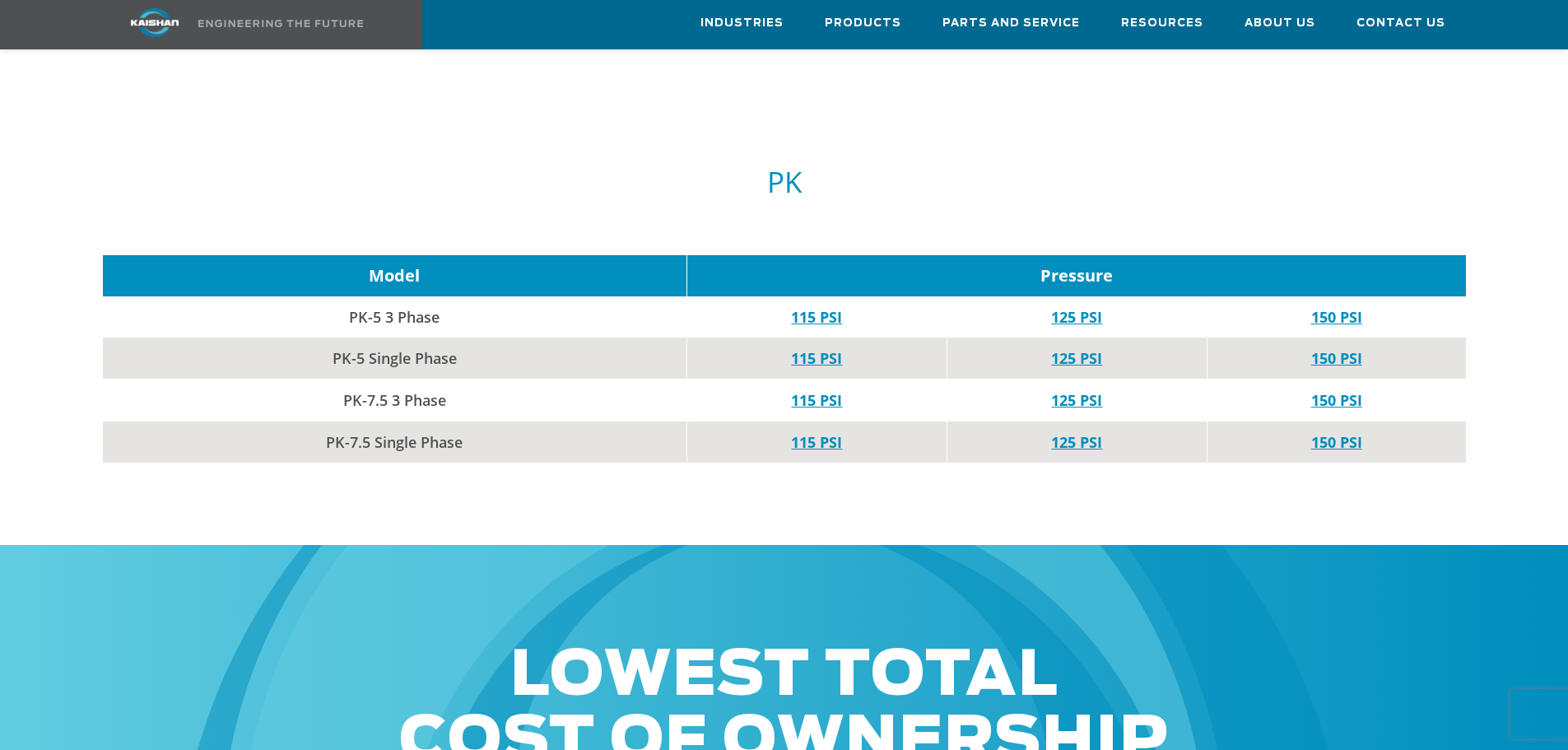
scroll to position [6748, 0]
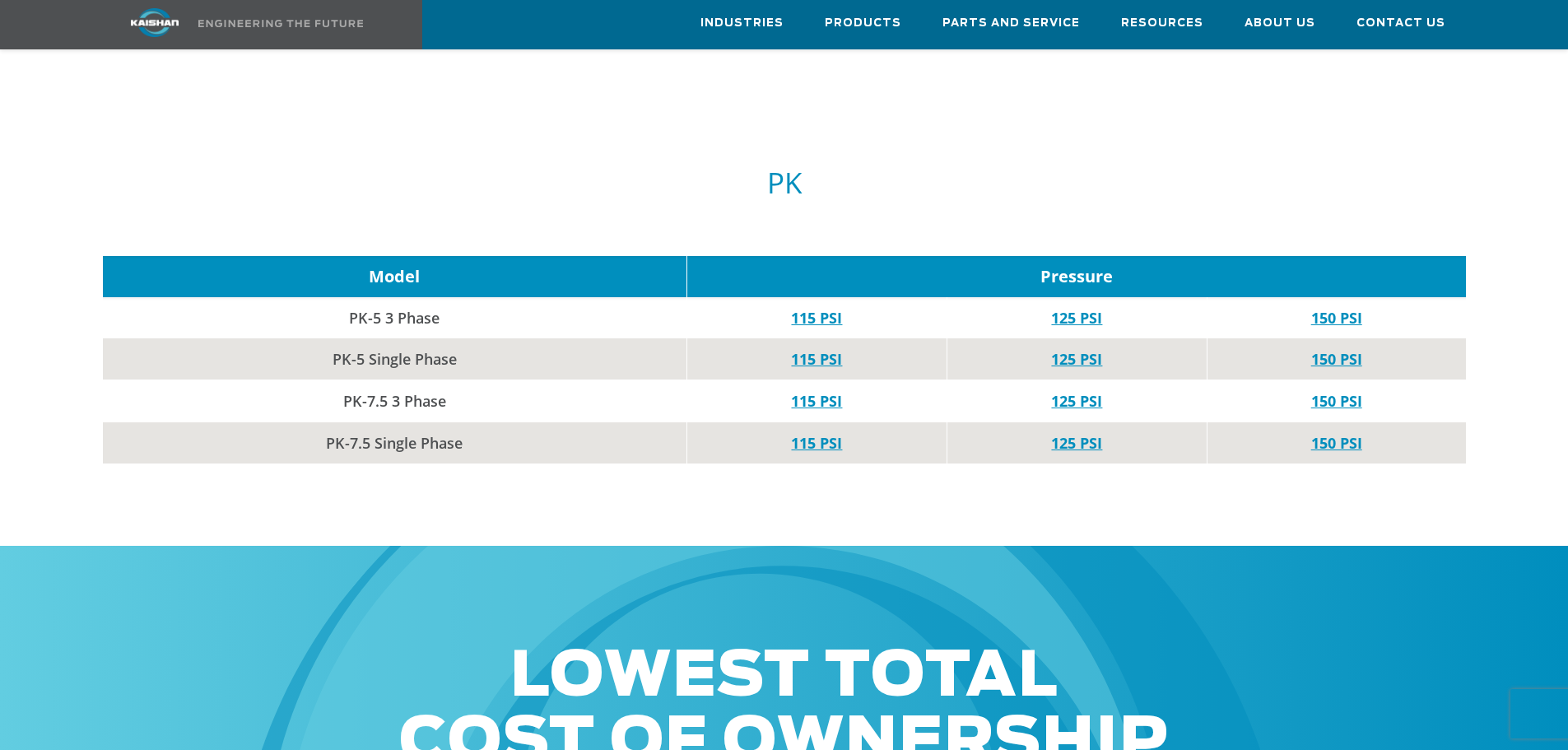
drag, startPoint x: 1530, startPoint y: 114, endPoint x: 1517, endPoint y: 121, distance: 14.8
click at [1074, 308] on link "125 PSI" at bounding box center [1077, 318] width 51 height 20
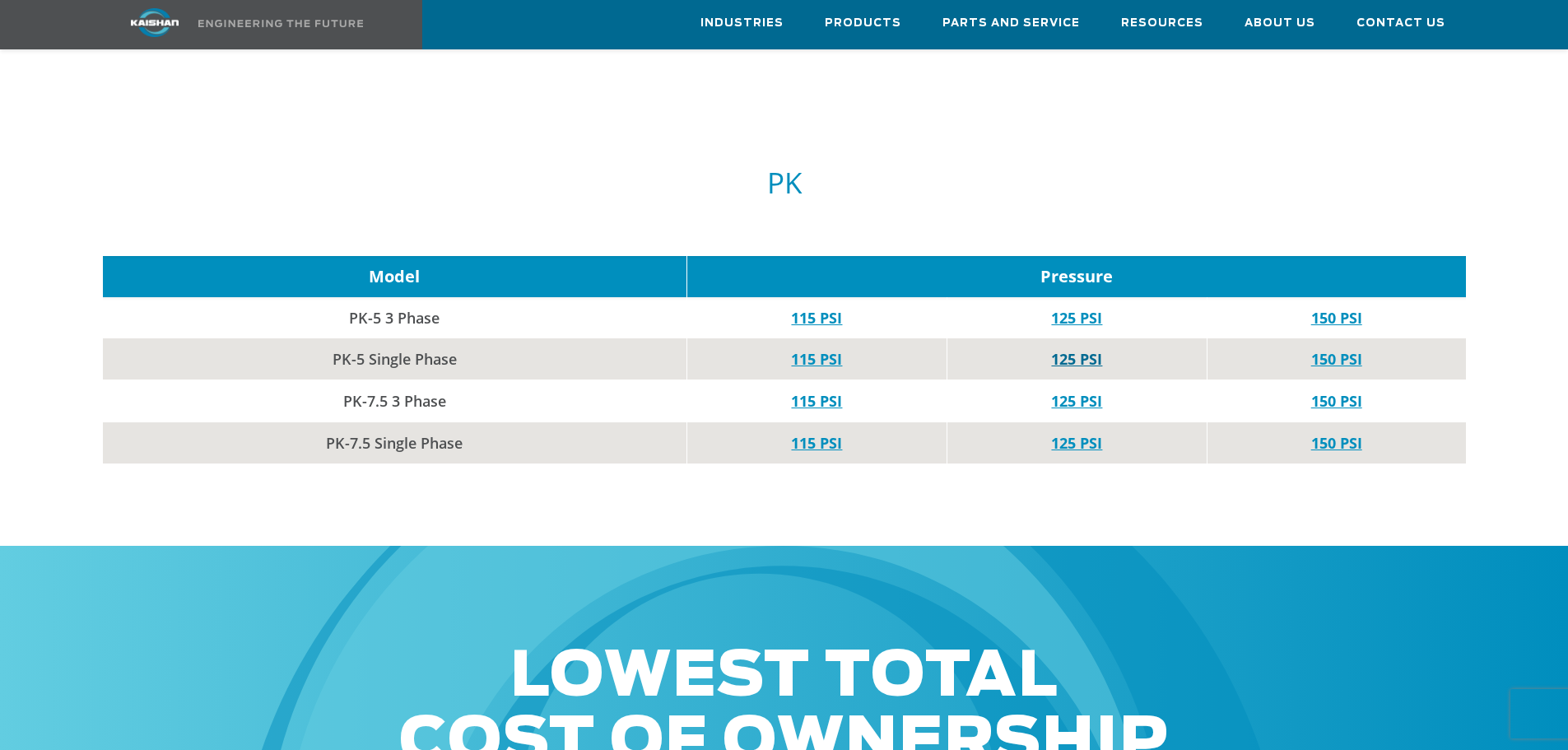
click at [1065, 349] on link "125 PSI" at bounding box center [1077, 359] width 51 height 20
click at [1074, 391] on link "125 PSI" at bounding box center [1077, 401] width 51 height 20
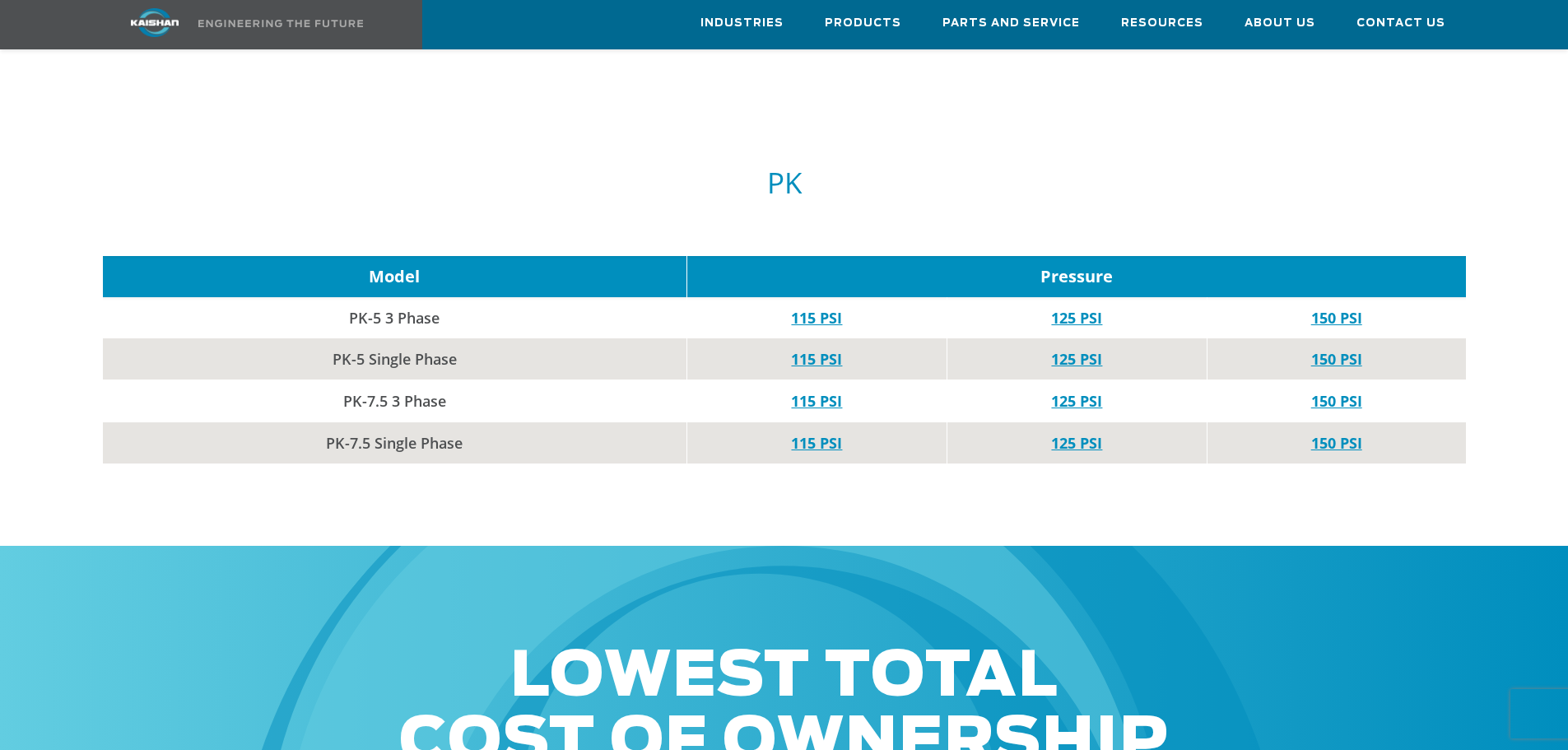
click at [1080, 433] on link "125 PSI" at bounding box center [1077, 443] width 51 height 20
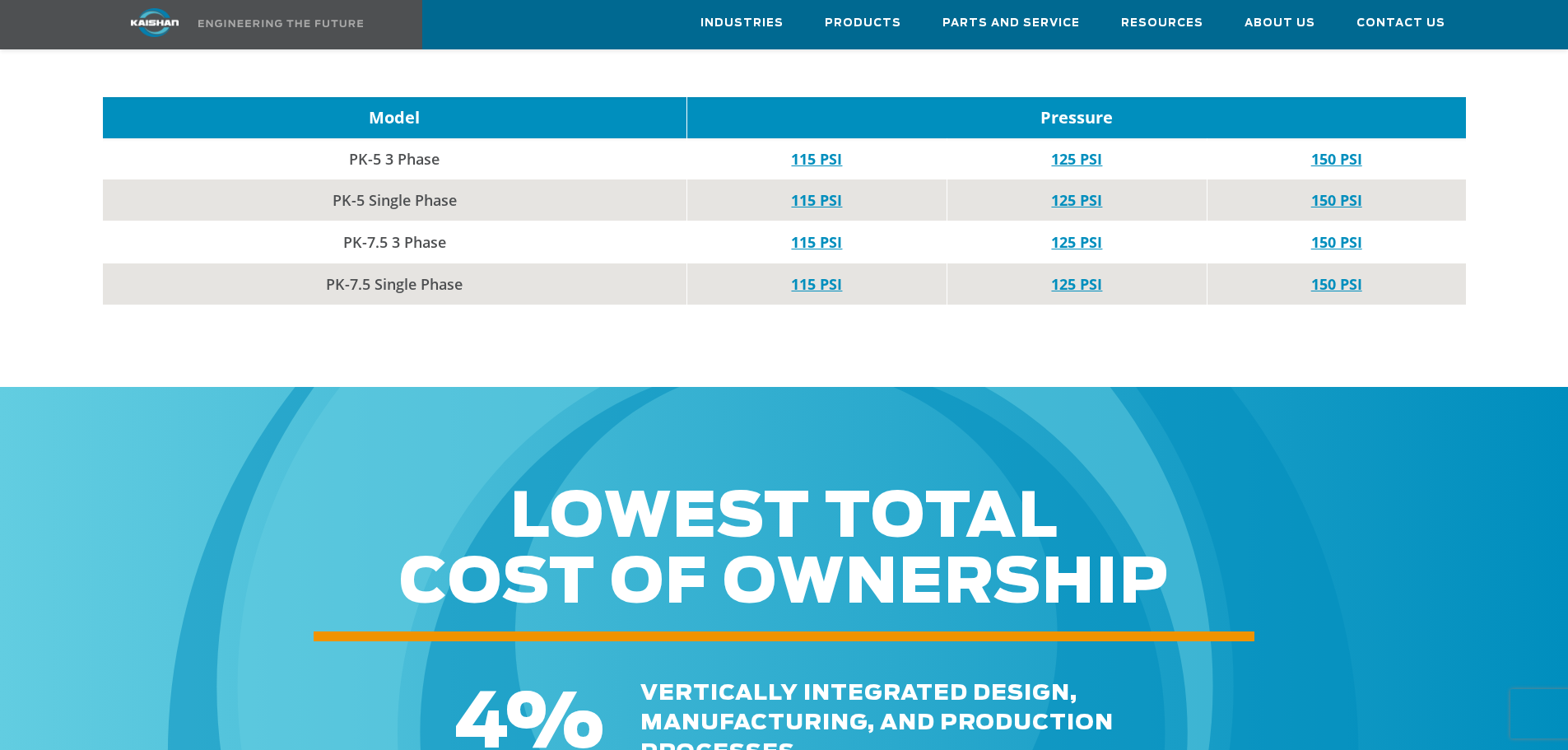
scroll to position [7077, 0]
